Goal: Understand process/instructions: Understand process/instructions

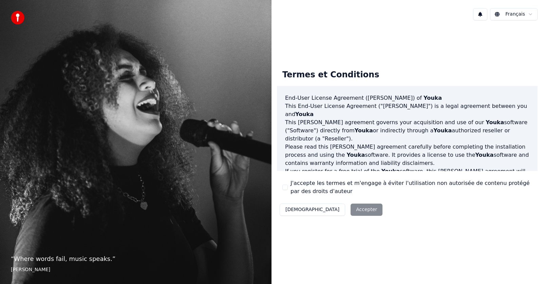
click at [296, 211] on button "[DEMOGRAPHIC_DATA]" at bounding box center [313, 210] width 66 height 12
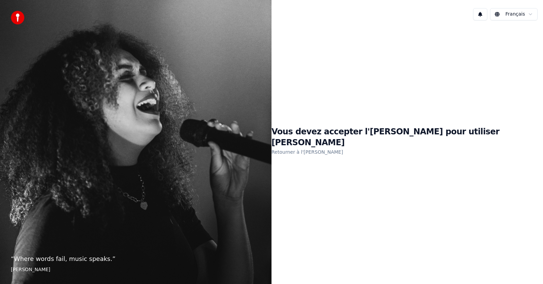
drag, startPoint x: 373, startPoint y: 142, endPoint x: 358, endPoint y: 121, distance: 25.1
click at [343, 147] on link "Retourner à l'[PERSON_NAME]" at bounding box center [308, 152] width 72 height 11
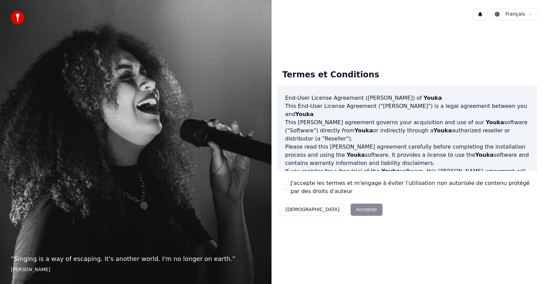
click at [327, 212] on div "Décliner Accepter" at bounding box center [331, 210] width 108 height 18
click at [332, 211] on div "Décliner Accepter" at bounding box center [331, 210] width 108 height 18
click at [502, 240] on div "Termes et Conditions End-User License Agreement ([PERSON_NAME]) of Youka This E…" at bounding box center [408, 141] width 272 height 231
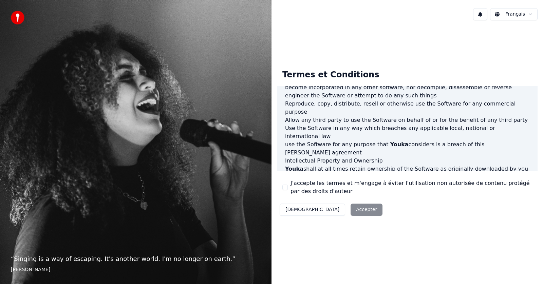
scroll to position [347, 0]
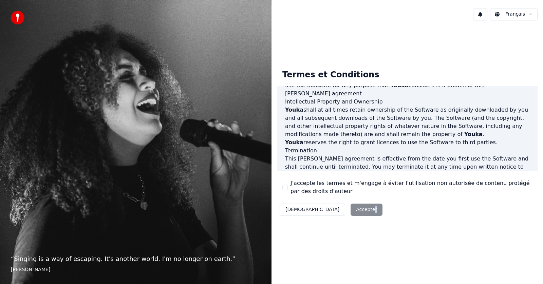
click at [338, 210] on div "Décliner Accepter" at bounding box center [331, 210] width 108 height 18
click at [294, 211] on button "[DEMOGRAPHIC_DATA]" at bounding box center [313, 210] width 66 height 12
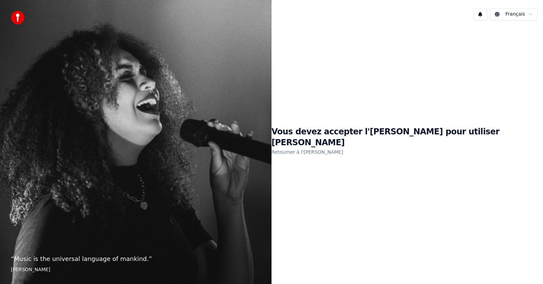
click at [343, 148] on link "Retourner à l'[PERSON_NAME]" at bounding box center [308, 152] width 72 height 11
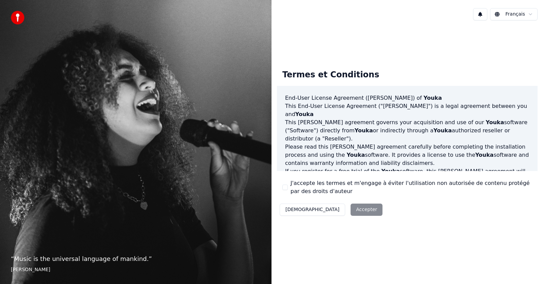
click at [331, 211] on div "Décliner Accepter" at bounding box center [331, 210] width 108 height 18
click at [297, 210] on button "[DEMOGRAPHIC_DATA]" at bounding box center [313, 210] width 66 height 12
